Goal: Transaction & Acquisition: Book appointment/travel/reservation

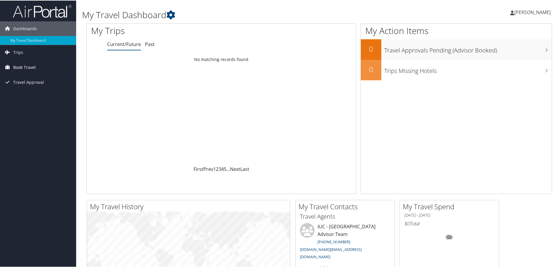
click at [18, 66] on span "Book Travel" at bounding box center [24, 66] width 23 height 15
click at [19, 95] on link "Book/Manage Online Trips" at bounding box center [38, 96] width 76 height 9
